Goal: Entertainment & Leisure: Consume media (video, audio)

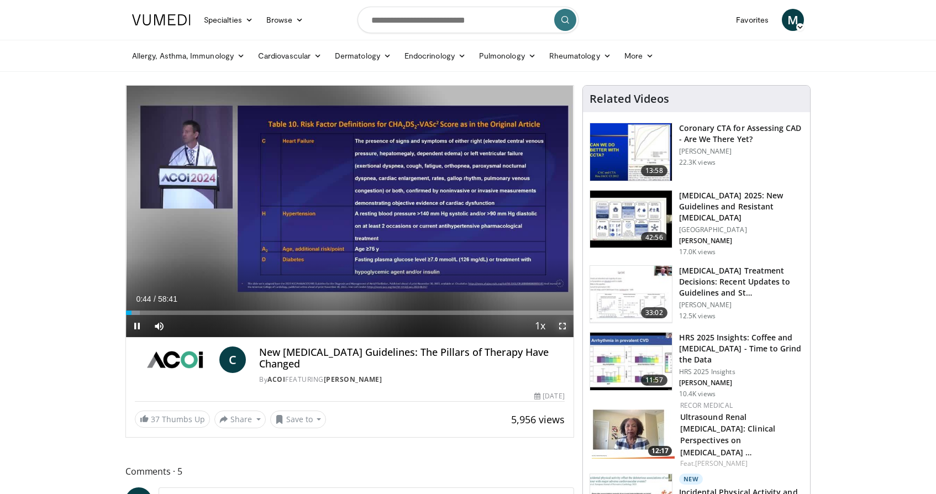
click at [561, 326] on span "Video Player" at bounding box center [562, 326] width 22 height 22
